Goal: Task Accomplishment & Management: Manage account settings

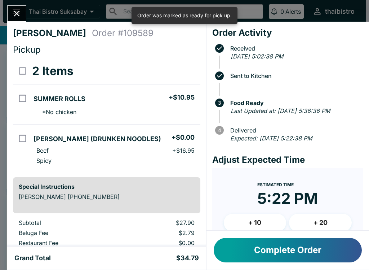
click at [284, 259] on button "Complete Order" at bounding box center [288, 250] width 148 height 25
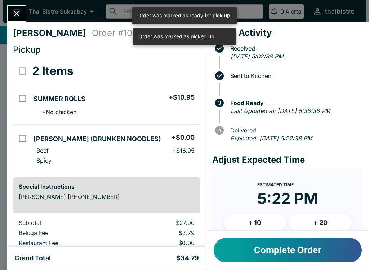
click at [1, 2] on div "[PERSON_NAME] K Order # 109589 Pickup 2 Items SUMMER ROLLS + $10.95 * No chicke…" at bounding box center [184, 135] width 369 height 270
click at [16, 18] on button "open drawer" at bounding box center [16, 11] width 18 height 18
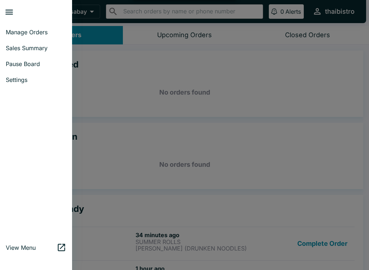
click at [271, 168] on div at bounding box center [184, 135] width 369 height 270
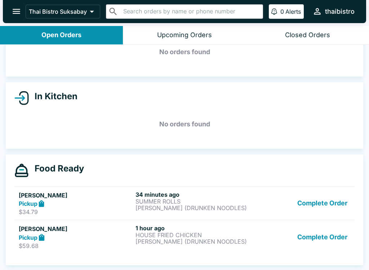
click at [319, 197] on button "Complete Order" at bounding box center [322, 203] width 56 height 25
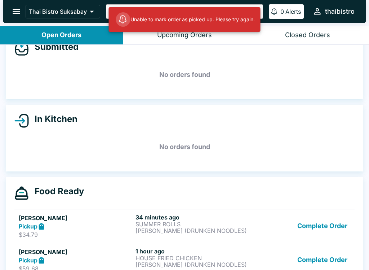
scroll to position [7, 0]
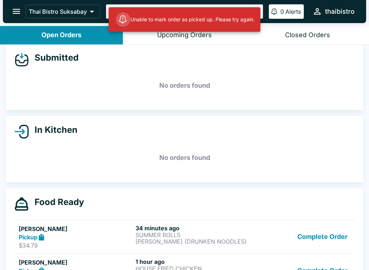
click at [306, 234] on button "Complete Order" at bounding box center [322, 236] width 56 height 25
click at [307, 229] on button "Complete Order" at bounding box center [322, 236] width 56 height 25
click at [293, 264] on div "Complete Order" at bounding box center [302, 270] width 98 height 25
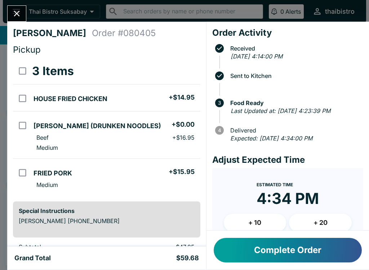
click at [338, 252] on button "Complete Order" at bounding box center [288, 250] width 148 height 25
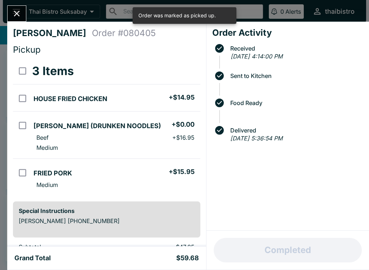
click at [18, 17] on icon "Close" at bounding box center [17, 14] width 10 height 10
